Goal: Task Accomplishment & Management: Complete application form

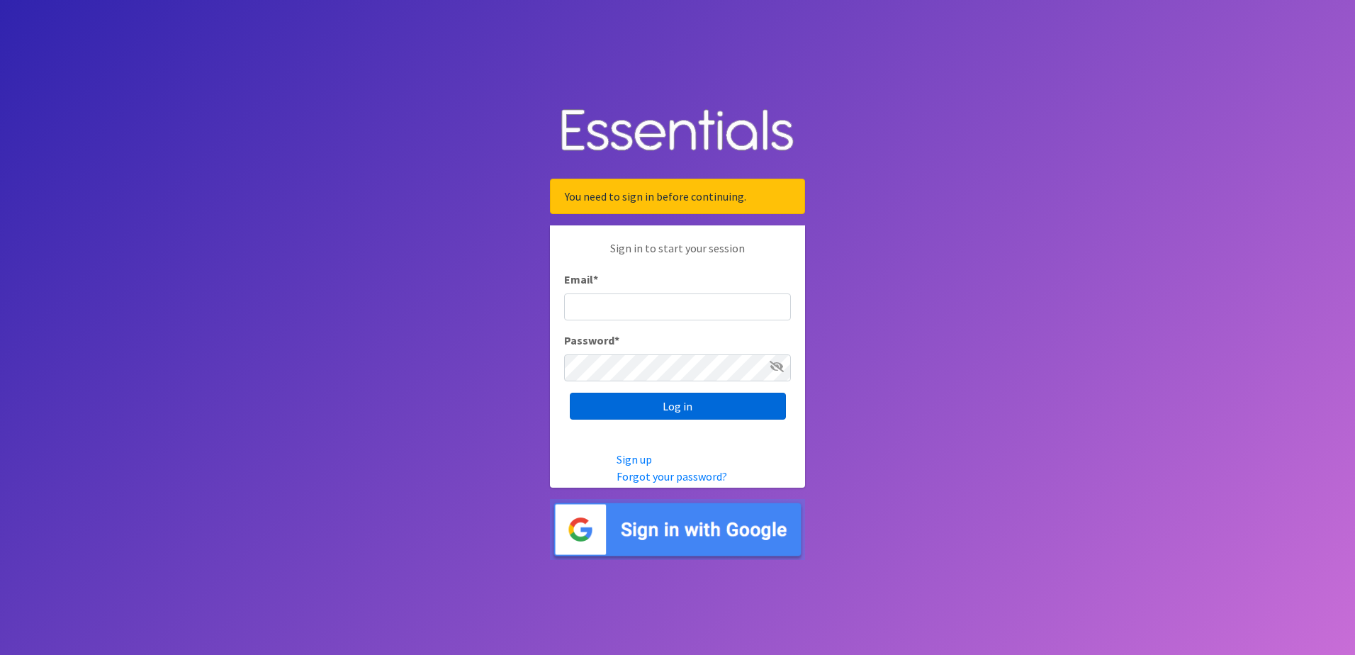
type input "[EMAIL_ADDRESS][PERSON_NAME][DOMAIN_NAME]"
click at [704, 403] on input "Log in" at bounding box center [678, 406] width 216 height 27
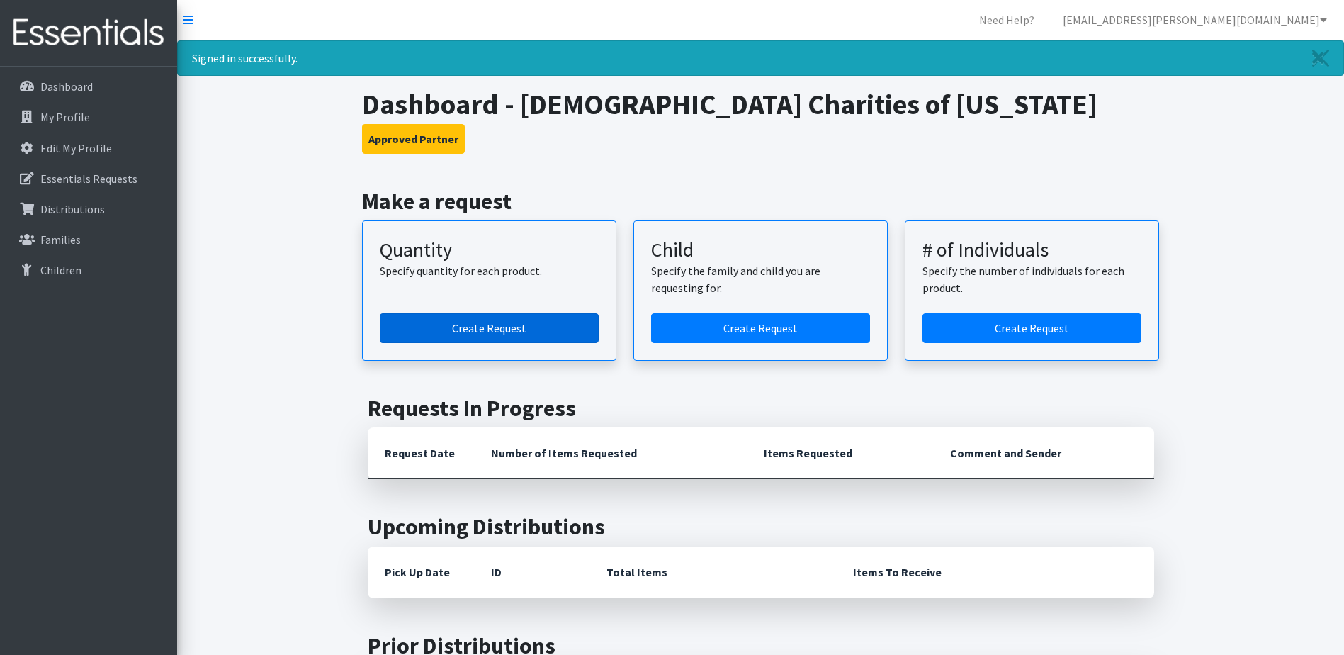
click at [583, 332] on link "Create Request" at bounding box center [489, 328] width 219 height 30
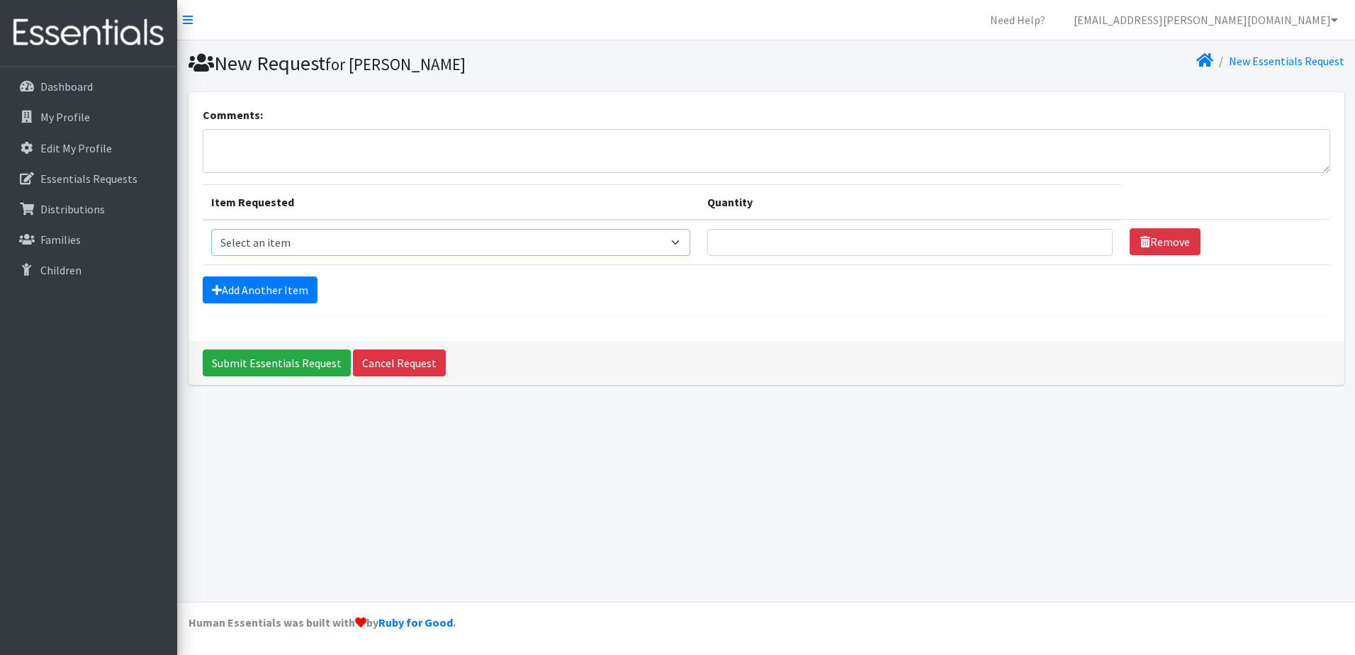
click at [668, 242] on select "Select an item Kids (Newborn) Kids (Preemie)** Limited Kids (Size 1) Kids (Size…" at bounding box center [451, 242] width 480 height 27
select select "1830"
click at [211, 229] on select "Select an item Kids (Newborn) Kids (Preemie)** Limited Kids (Size 1) Kids (Size…" at bounding box center [451, 242] width 480 height 27
click at [858, 243] on input "Quantity" at bounding box center [909, 242] width 405 height 27
click at [1085, 247] on input "1" at bounding box center [909, 242] width 405 height 27
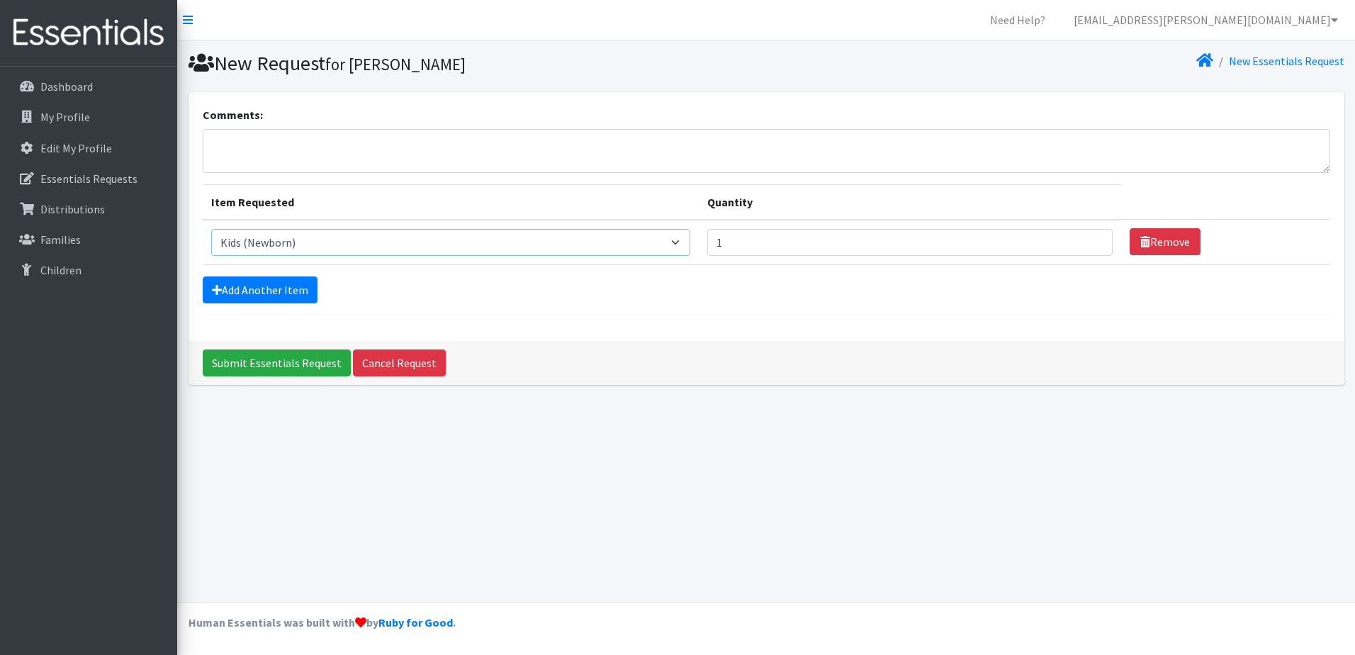
click at [673, 234] on select "Select an item Kids (Newborn) Kids (Preemie)** Limited Kids (Size 1) Kids (Size…" at bounding box center [451, 242] width 480 height 27
drag, startPoint x: 801, startPoint y: 264, endPoint x: 804, endPoint y: 257, distance: 8.3
click at [802, 265] on form "Comments: Item Requested Quantity Item Requested Select an item Kids (Newborn) …" at bounding box center [766, 210] width 1127 height 209
click at [813, 237] on input "1" at bounding box center [909, 242] width 405 height 27
click at [1089, 247] on input "1" at bounding box center [909, 242] width 405 height 27
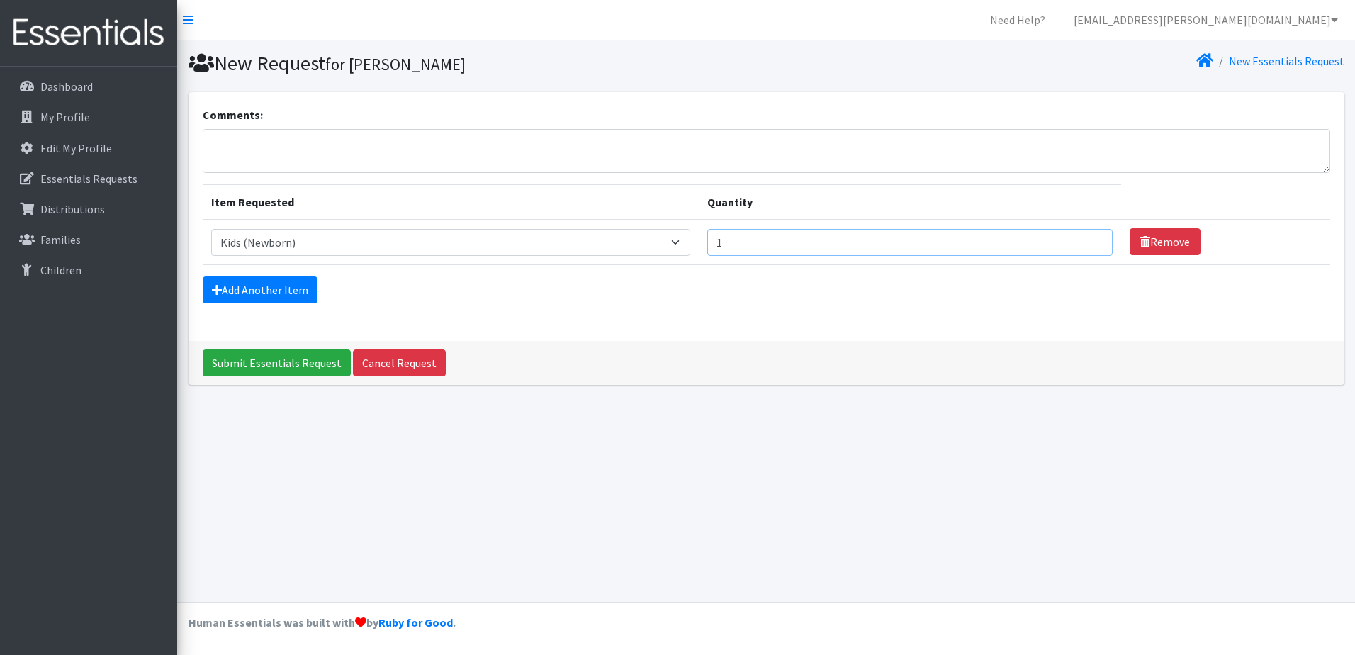
click at [981, 244] on input "1" at bounding box center [909, 242] width 405 height 27
click at [861, 250] on input "1" at bounding box center [909, 242] width 405 height 27
click at [818, 274] on form "Comments: Item Requested Quantity Item Requested Select an item Kids (Newborn) …" at bounding box center [766, 210] width 1127 height 209
click at [822, 235] on input "1" at bounding box center [909, 242] width 405 height 27
click at [1088, 242] on input "1" at bounding box center [909, 242] width 405 height 27
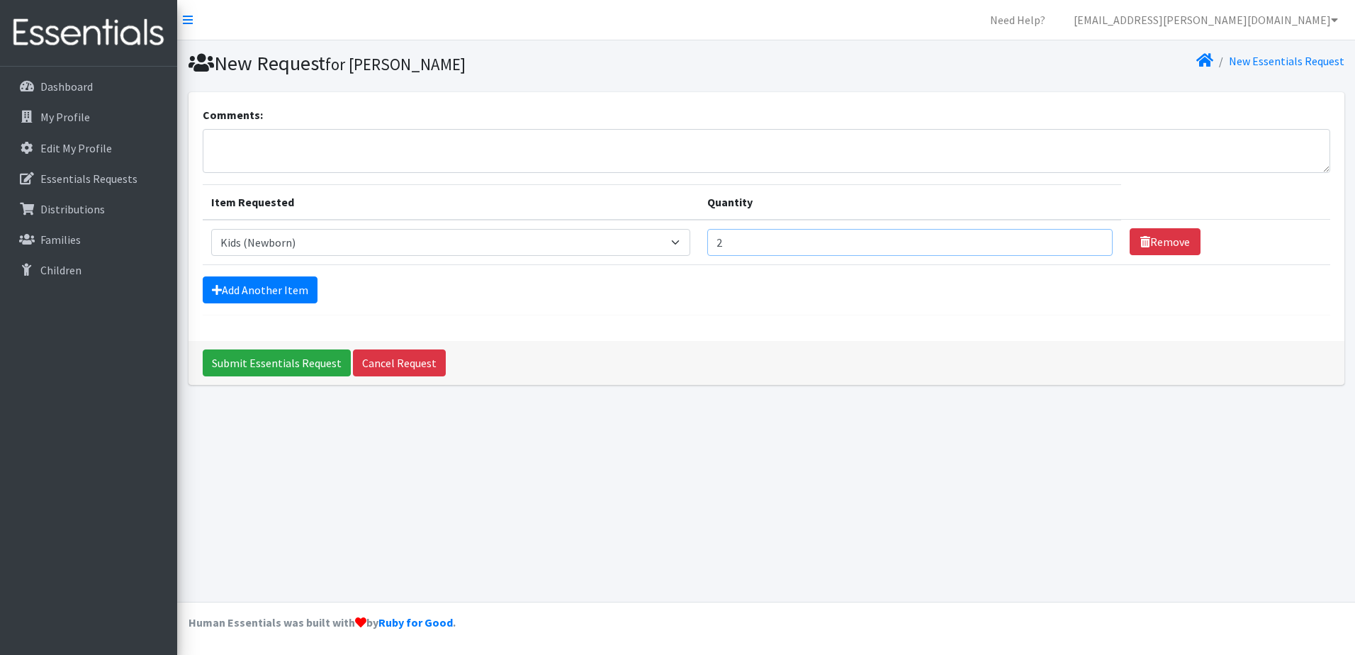
click at [1086, 239] on input "2" at bounding box center [909, 242] width 405 height 27
type input "1"
click at [1086, 246] on input "1" at bounding box center [909, 242] width 405 height 27
click at [1037, 244] on input "1" at bounding box center [909, 242] width 405 height 27
click at [770, 237] on input "1" at bounding box center [909, 242] width 405 height 27
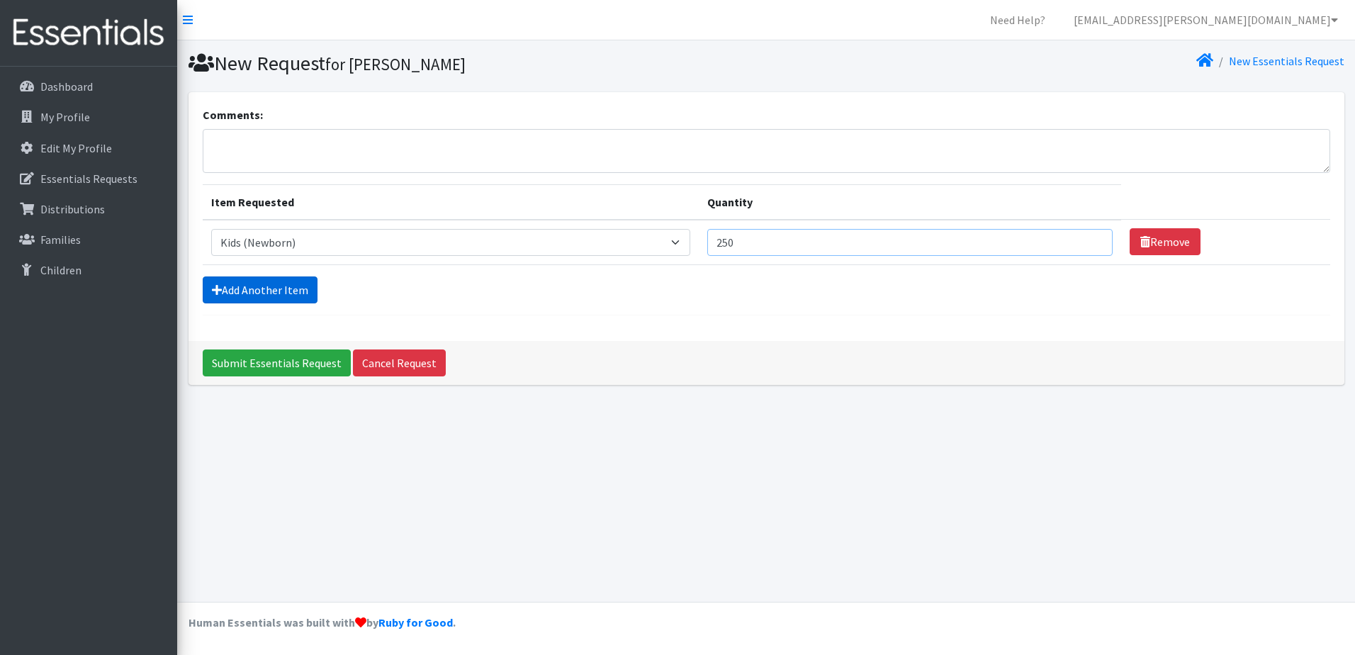
type input "250"
click at [259, 293] on link "Add Another Item" at bounding box center [260, 289] width 115 height 27
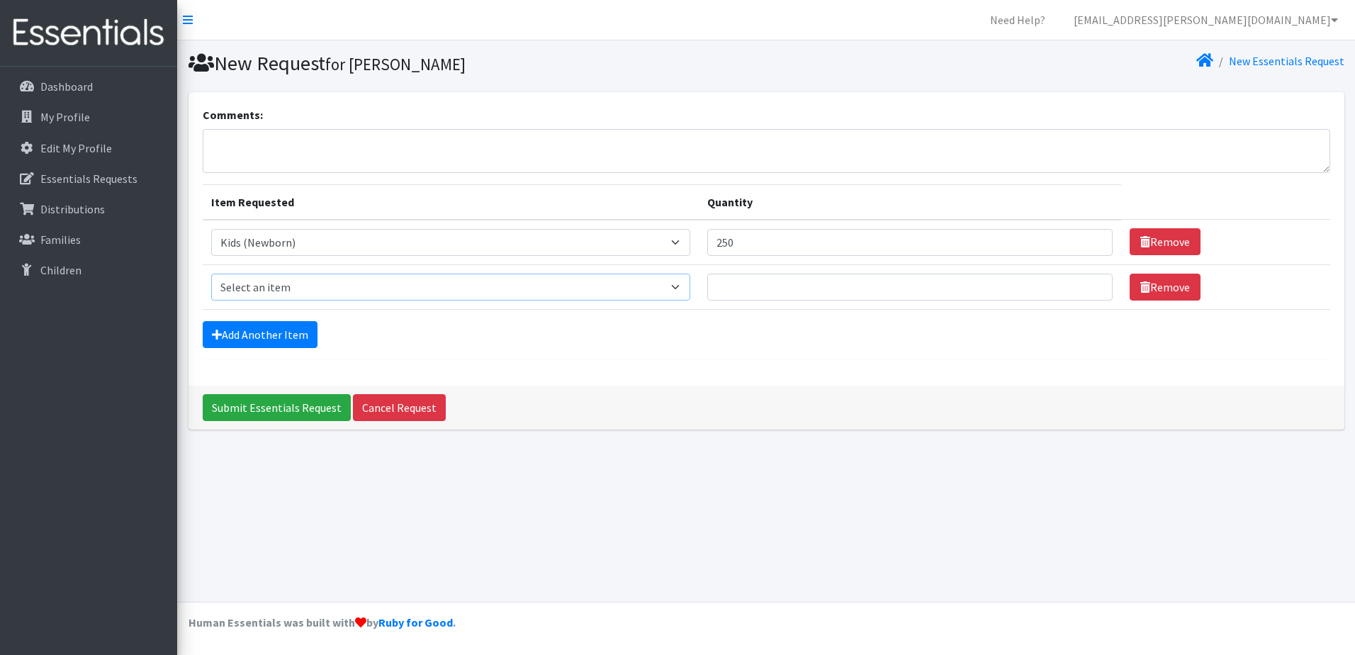
click at [286, 281] on select "Select an item Kids (Newborn) Kids (Preemie)** Limited Kids (Size 1) Kids (Size…" at bounding box center [451, 287] width 480 height 27
select select "1833"
click at [211, 274] on select "Select an item Kids (Newborn) Kids (Preemie)** Limited Kids (Size 1) Kids (Size…" at bounding box center [451, 287] width 480 height 27
click at [914, 300] on td "Quantity" at bounding box center [910, 286] width 422 height 45
click at [913, 291] on input "Quantity" at bounding box center [909, 287] width 405 height 27
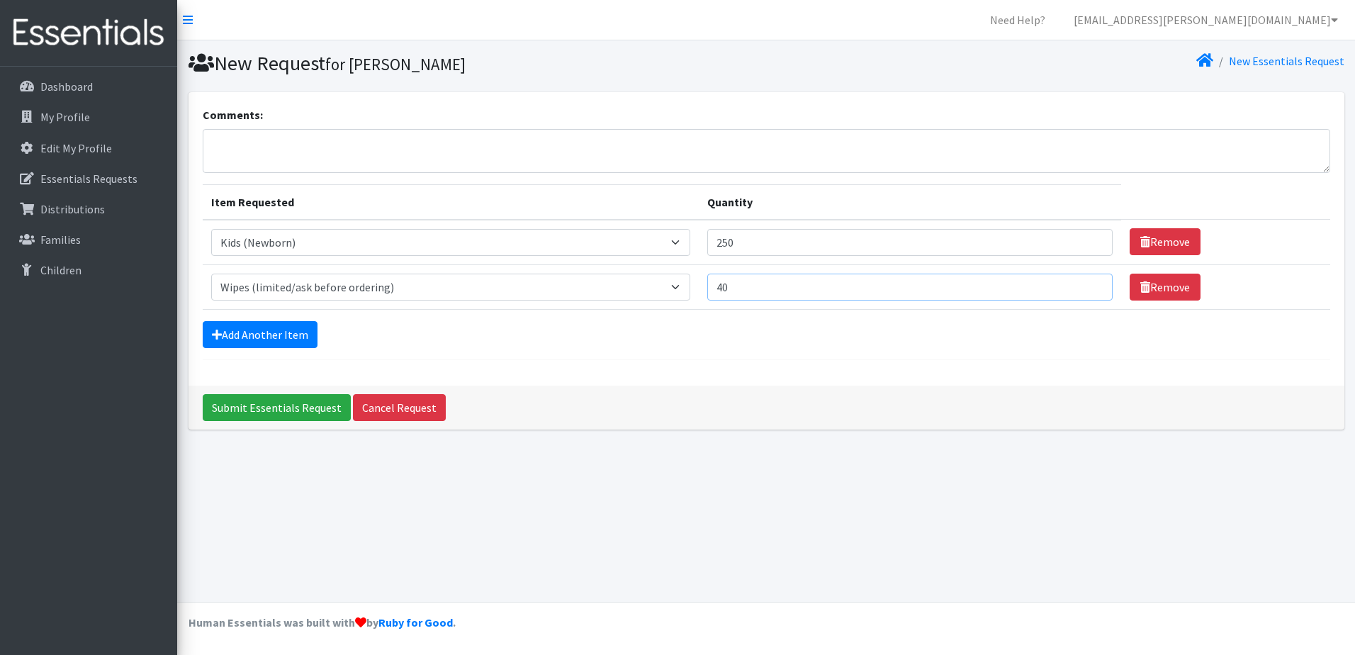
type input "40"
click at [779, 377] on div "Comments: Item Requested Quantity Item Requested Select an item Kids (Newborn) …" at bounding box center [766, 238] width 1156 height 293
click at [295, 412] on input "Submit Essentials Request" at bounding box center [277, 407] width 148 height 27
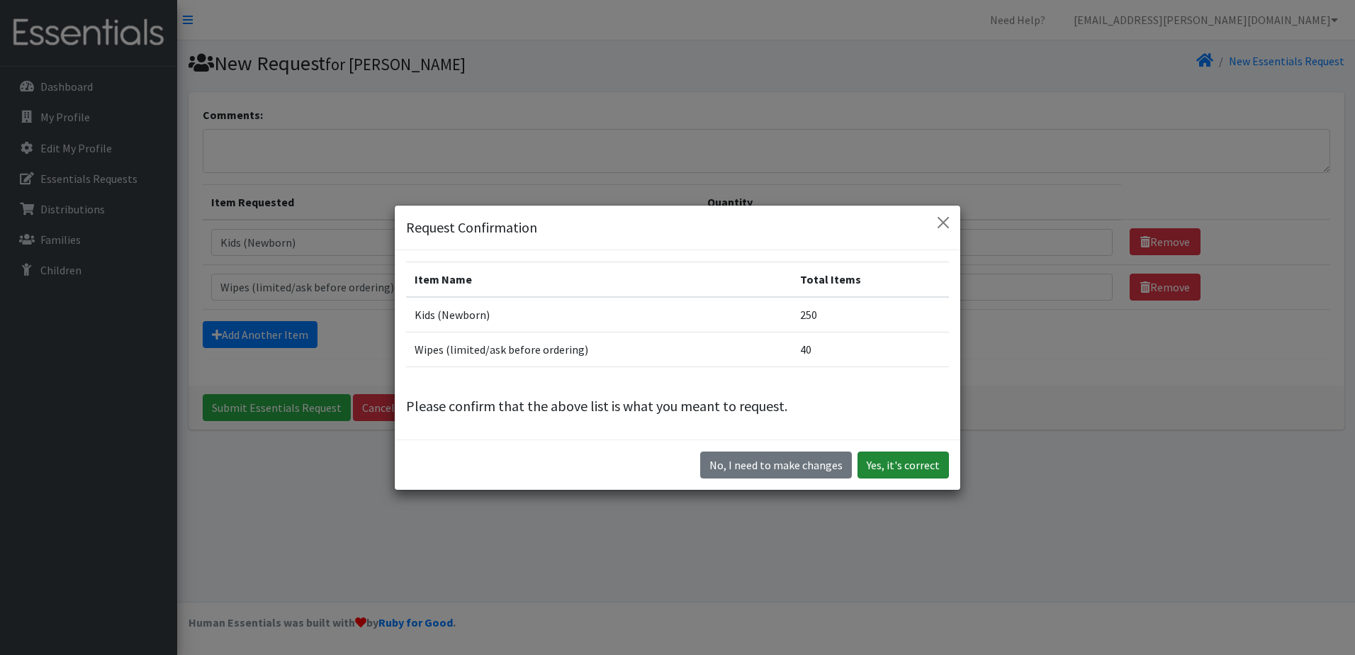
click at [905, 466] on button "Yes, it's correct" at bounding box center [902, 464] width 91 height 27
